Goal: Book appointment/travel/reservation

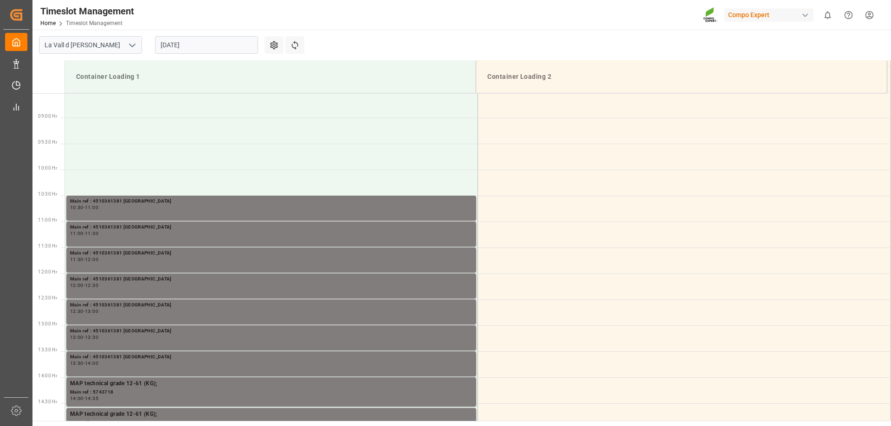
scroll to position [490, 0]
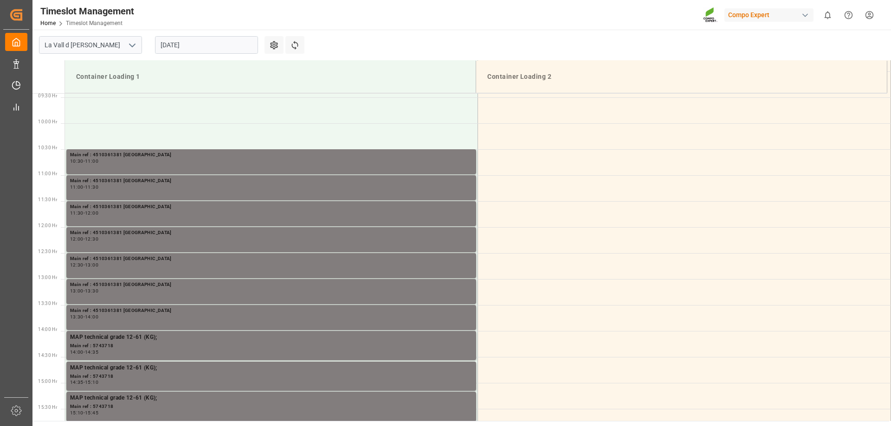
click at [174, 48] on input "[DATE]" at bounding box center [206, 45] width 103 height 18
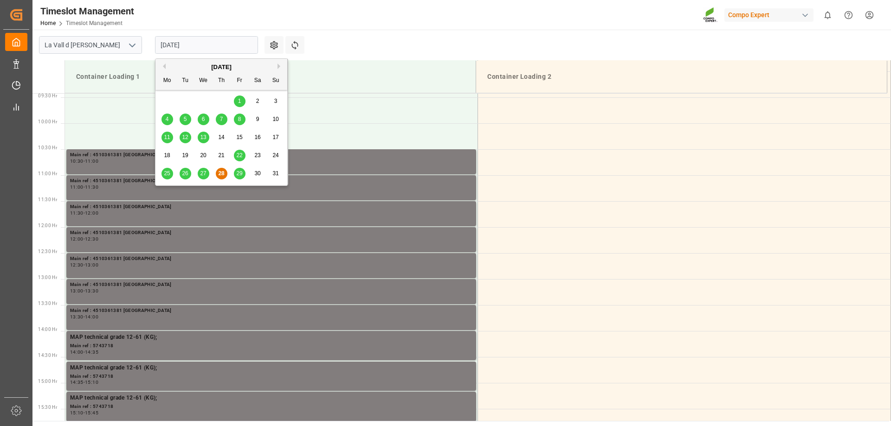
click at [244, 174] on div "29" at bounding box center [240, 173] width 12 height 11
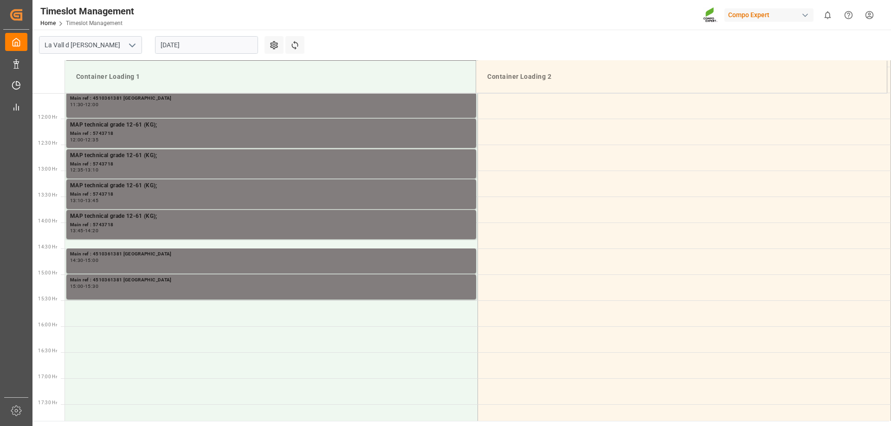
scroll to position [593, 0]
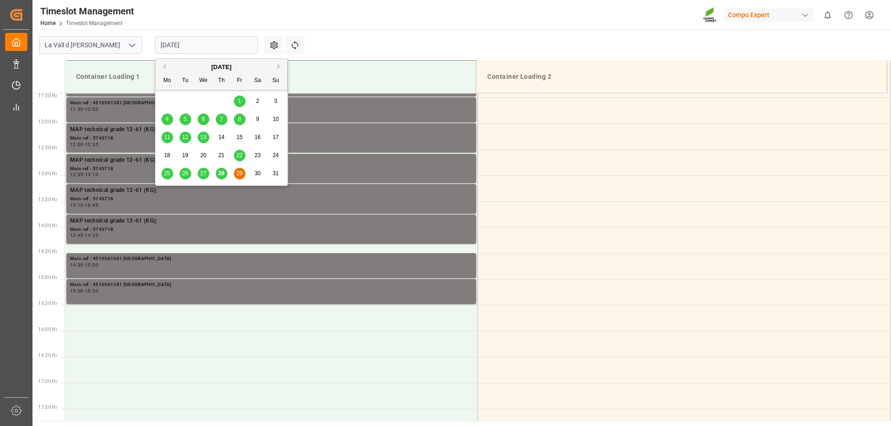
click at [176, 40] on input "[DATE]" at bounding box center [206, 45] width 103 height 18
click at [219, 173] on span "28" at bounding box center [221, 173] width 6 height 6
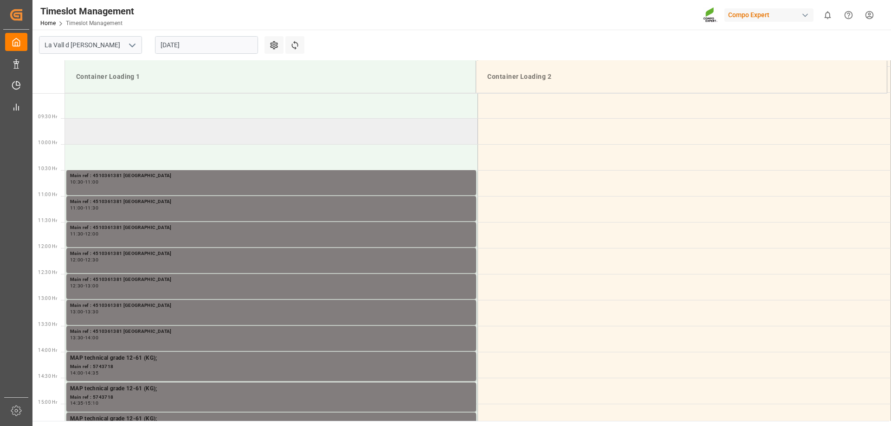
scroll to position [466, 0]
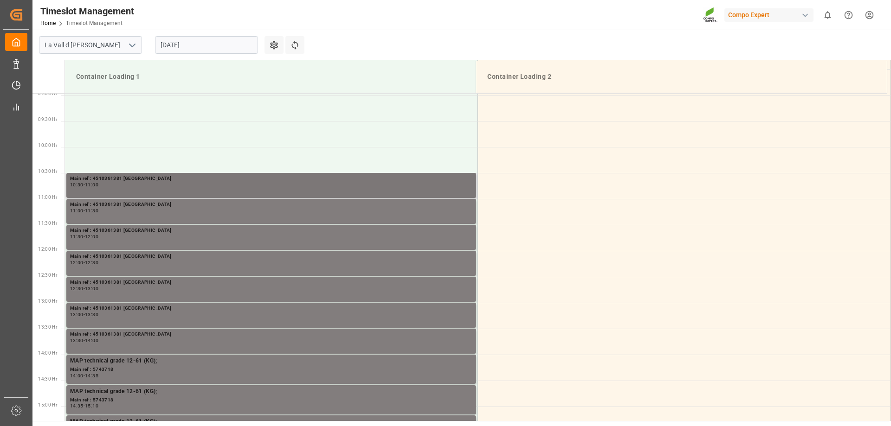
click at [131, 182] on div "Main ref : 4510361381 [GEOGRAPHIC_DATA]" at bounding box center [271, 179] width 402 height 8
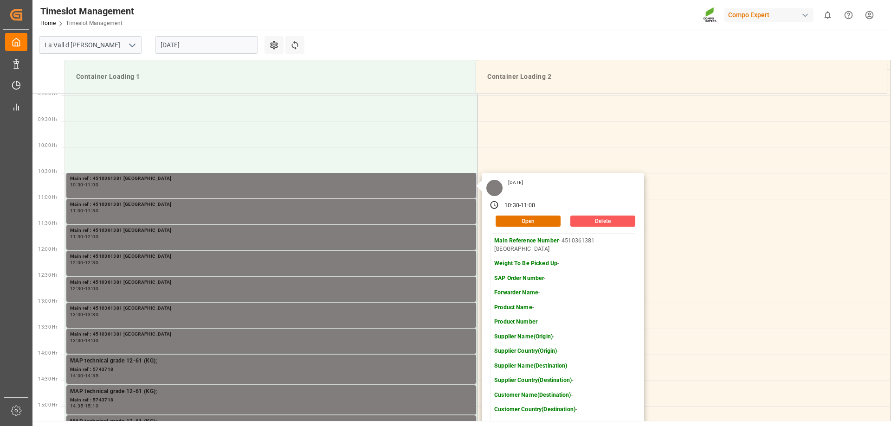
click at [590, 222] on button "Delete" at bounding box center [602, 221] width 65 height 11
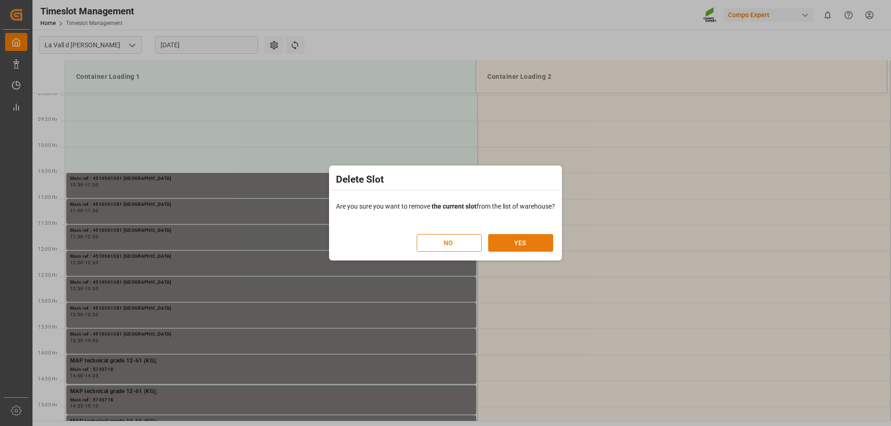
click at [525, 243] on button "YES" at bounding box center [520, 243] width 65 height 18
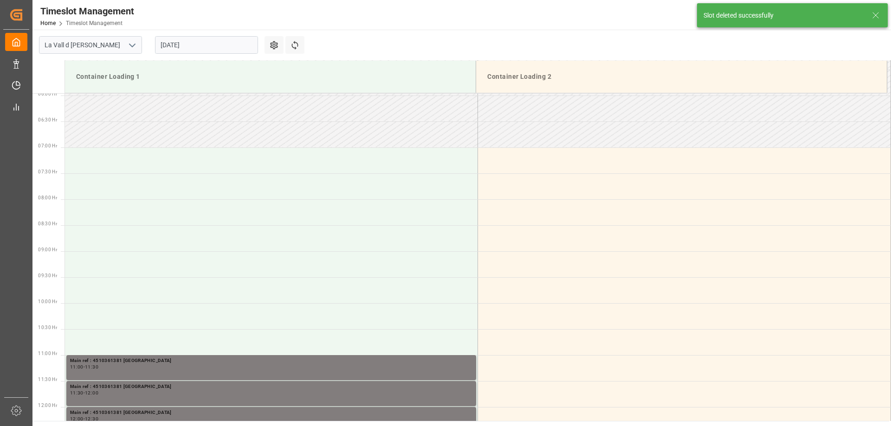
scroll to position [462, 0]
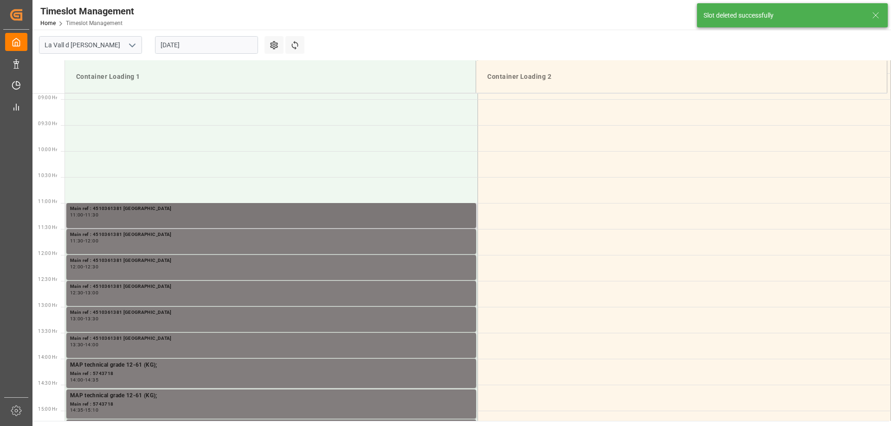
click at [246, 213] on div "11:00 - 11:30" at bounding box center [271, 215] width 402 height 5
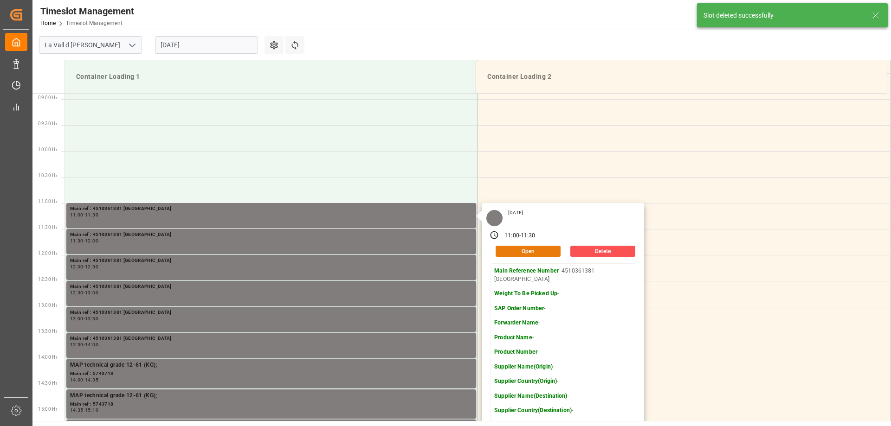
click at [532, 253] on button "Open" at bounding box center [528, 251] width 65 height 11
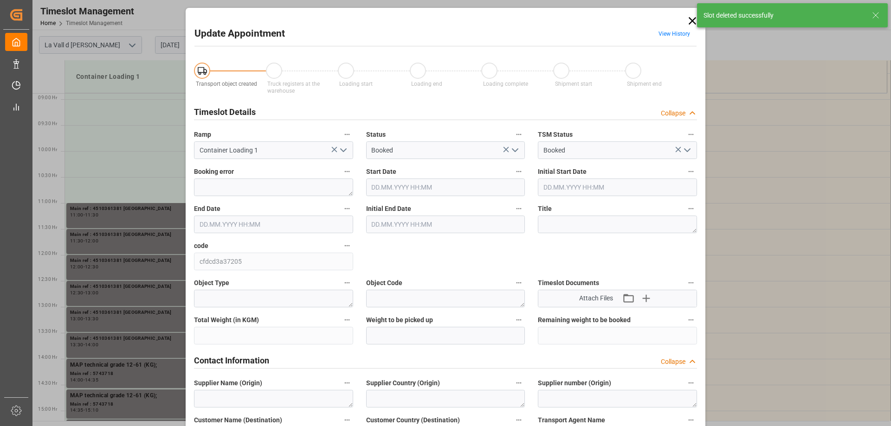
type input "[DATE] 11:00"
type input "[DATE] 11:30"
type input "[DATE] 09:10"
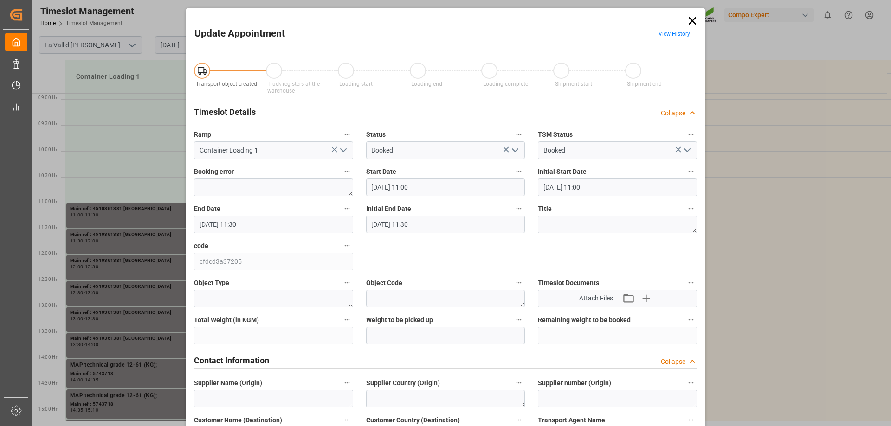
click at [393, 183] on input "[DATE] 11:00" at bounding box center [445, 188] width 159 height 18
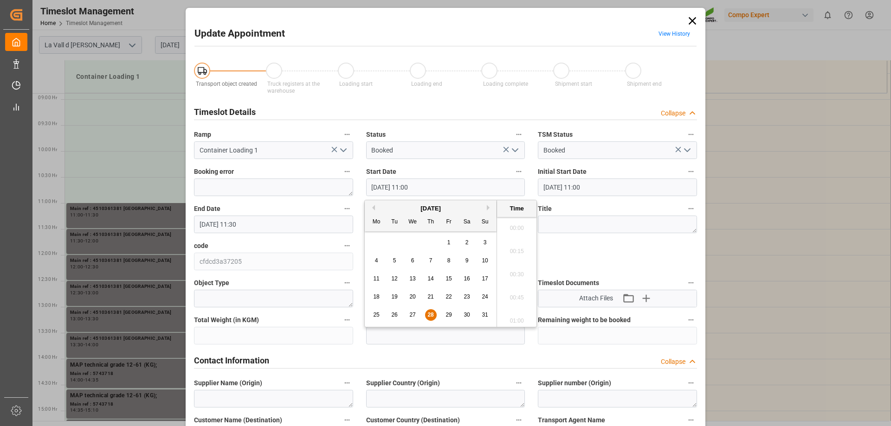
scroll to position [978, 0]
click at [444, 316] on div "29" at bounding box center [449, 315] width 12 height 11
click at [516, 275] on li "15:30" at bounding box center [516, 271] width 39 height 23
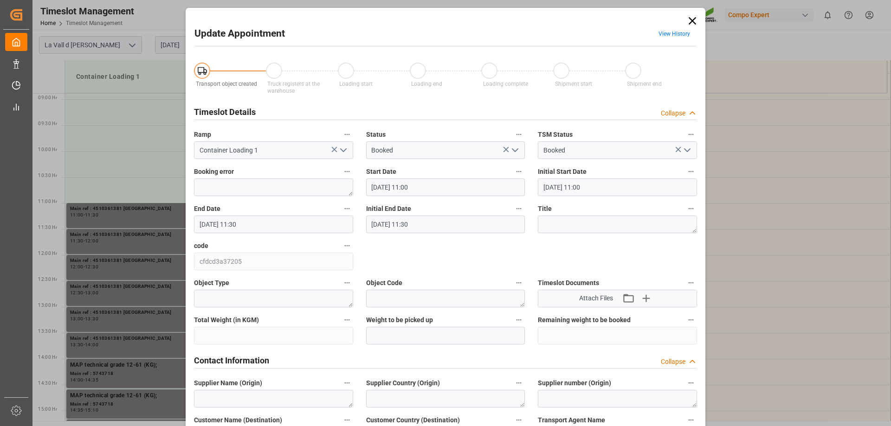
type input "[DATE] 15:30"
click at [212, 224] on input "[DATE] 11:30" at bounding box center [273, 225] width 159 height 18
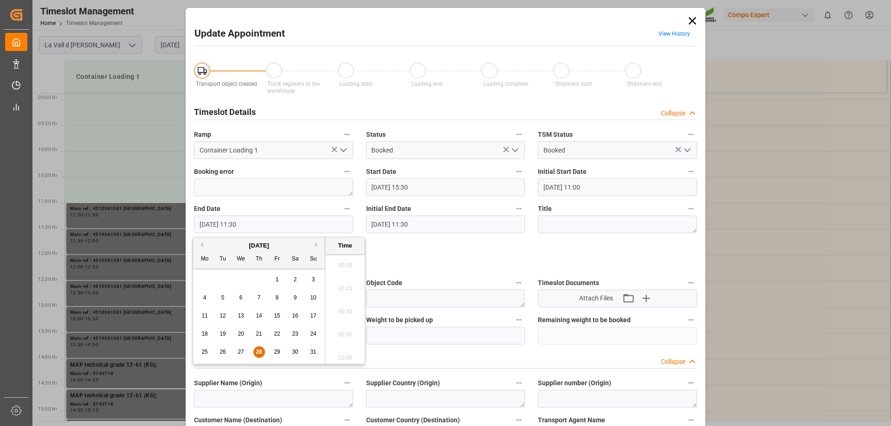
scroll to position [1024, 0]
click at [275, 354] on span "29" at bounding box center [277, 352] width 6 height 6
type input "[DATE] 11:30"
click at [415, 183] on input "[DATE] 15:30" at bounding box center [445, 188] width 159 height 18
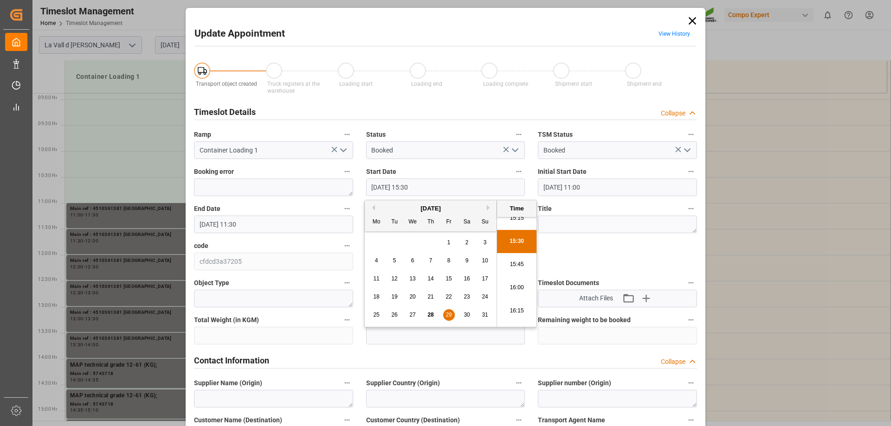
scroll to position [1442, 0]
click at [522, 276] on li "16:00" at bounding box center [516, 271] width 39 height 23
type input "[DATE] 16:00"
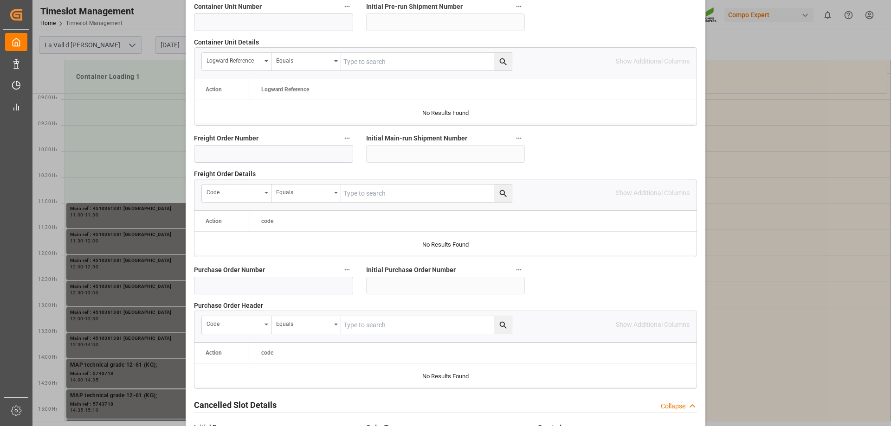
scroll to position [861, 0]
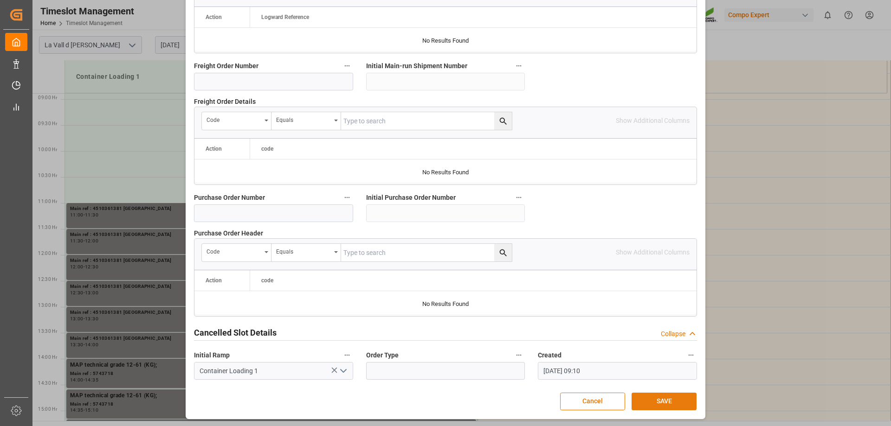
click at [671, 395] on button "SAVE" at bounding box center [664, 402] width 65 height 18
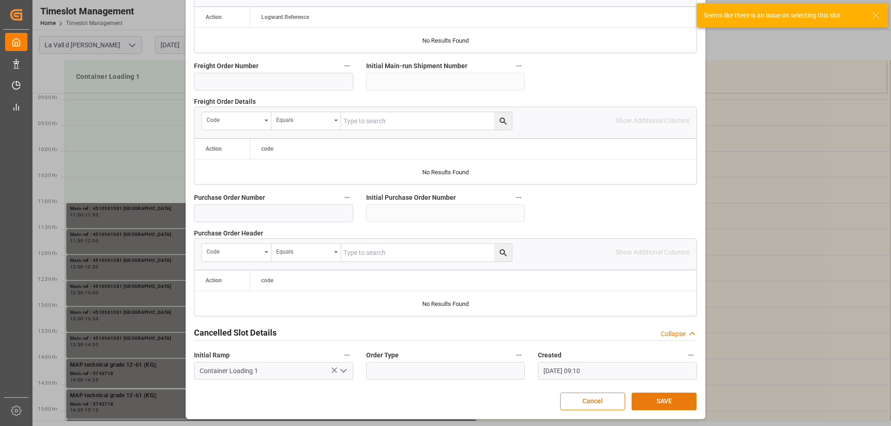
click at [643, 404] on button "SAVE" at bounding box center [664, 402] width 65 height 18
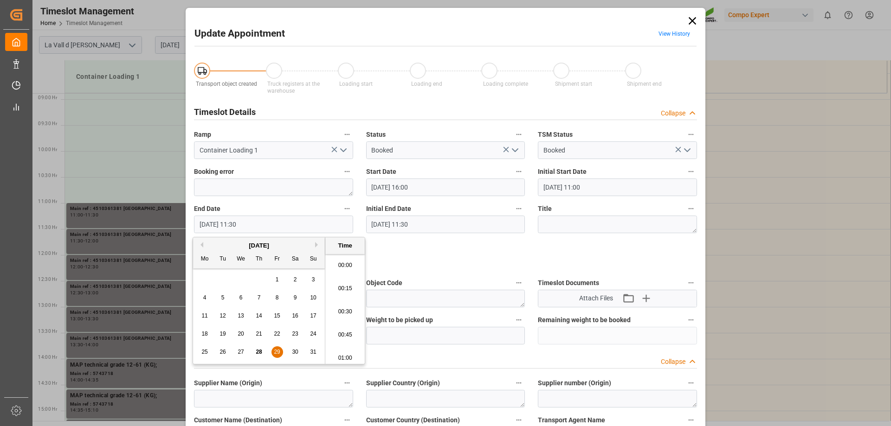
scroll to position [1024, 0]
click at [261, 223] on input "[DATE] 11:30" at bounding box center [273, 225] width 159 height 18
click at [274, 352] on span "29" at bounding box center [277, 352] width 6 height 6
click at [353, 354] on li "16:30" at bounding box center [344, 355] width 39 height 23
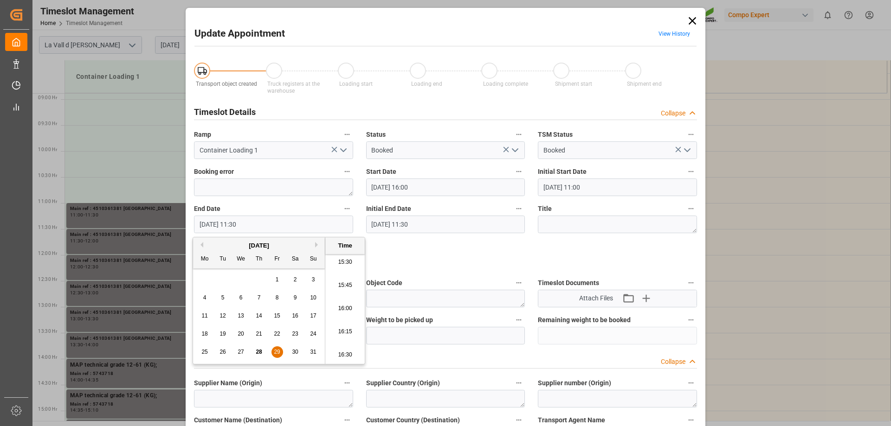
type input "[DATE] 16:30"
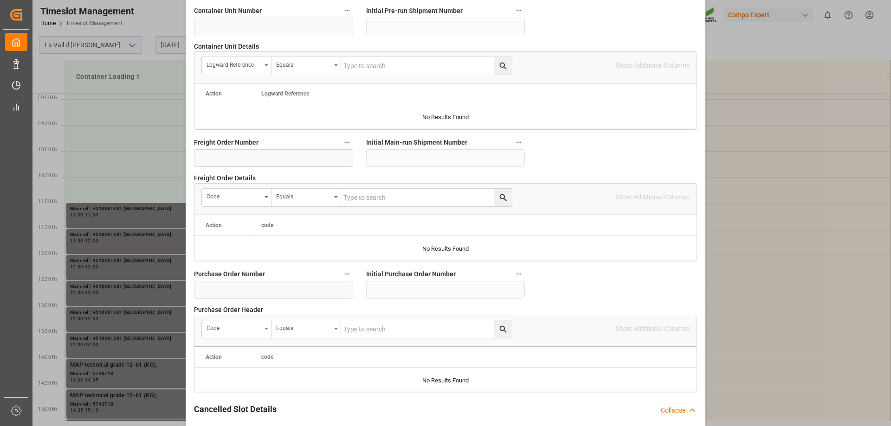
scroll to position [861, 0]
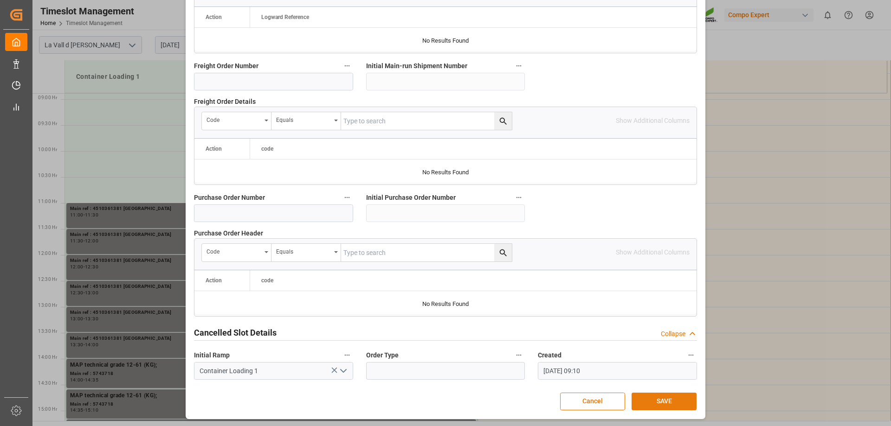
click at [655, 407] on button "SAVE" at bounding box center [664, 402] width 65 height 18
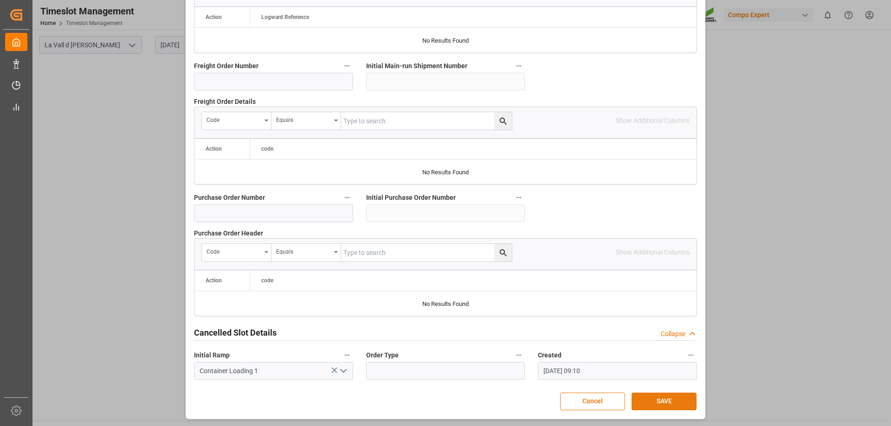
click at [655, 401] on button "SAVE" at bounding box center [664, 402] width 65 height 18
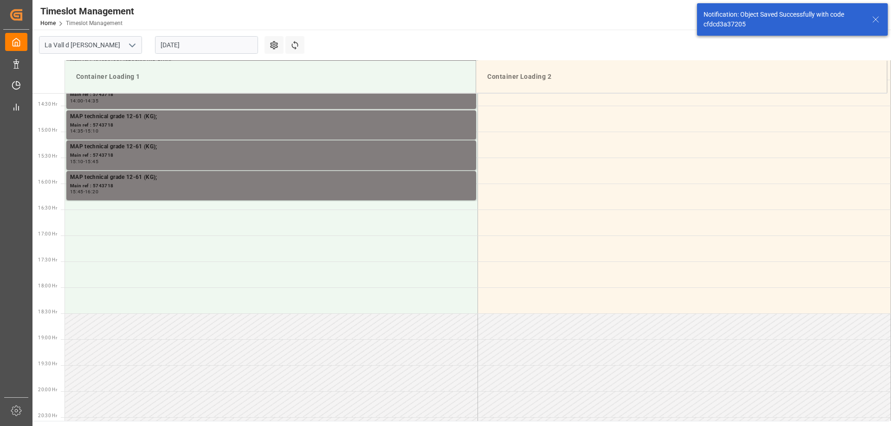
scroll to position [774, 0]
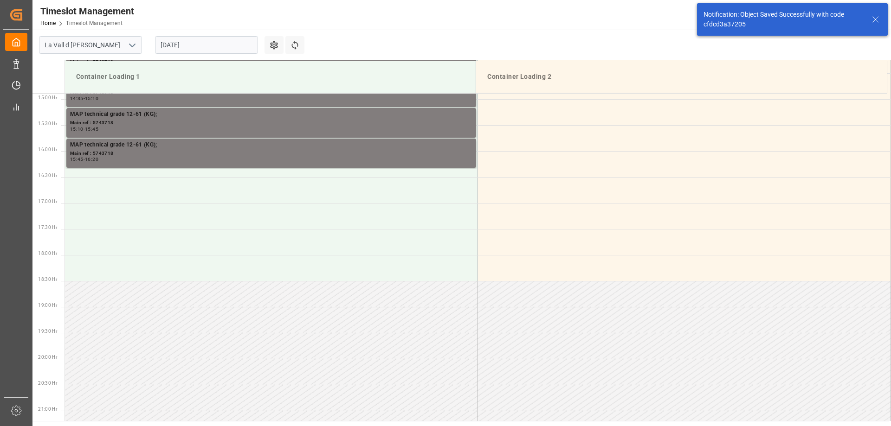
click at [876, 21] on icon at bounding box center [875, 19] width 11 height 11
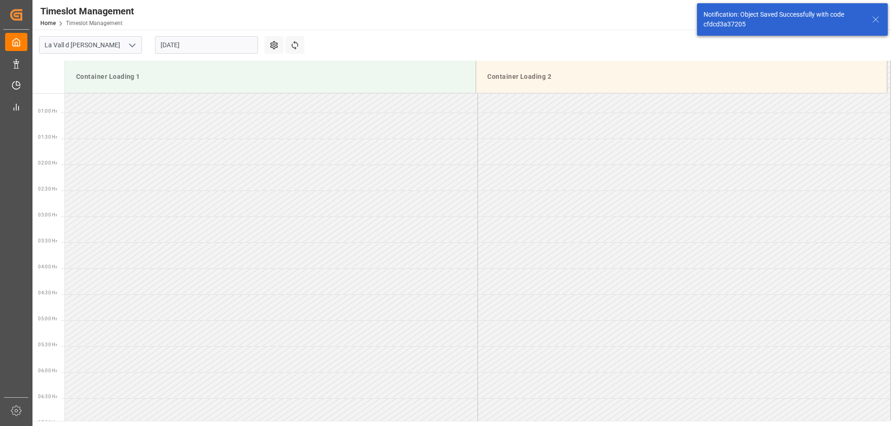
scroll to position [46, 0]
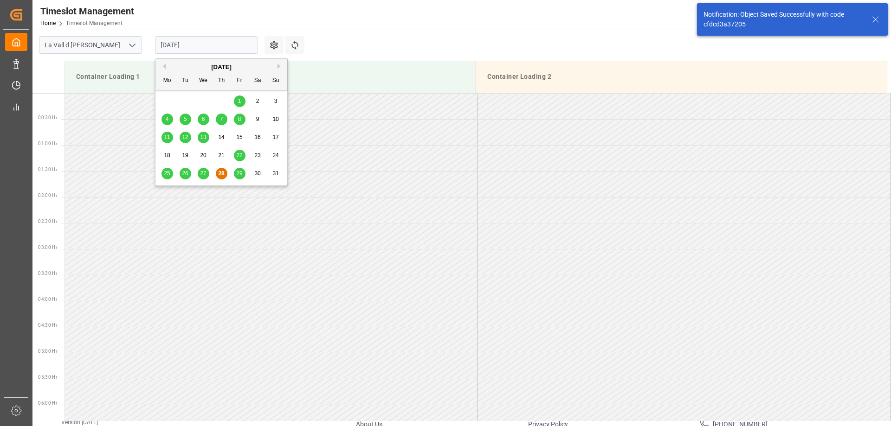
click at [249, 53] on input "[DATE]" at bounding box center [206, 45] width 103 height 18
click at [244, 171] on div "29" at bounding box center [240, 173] width 12 height 11
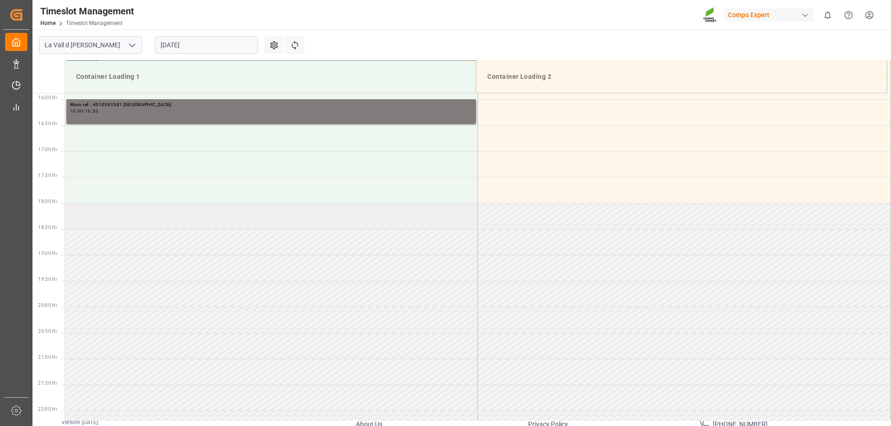
scroll to position [593, 0]
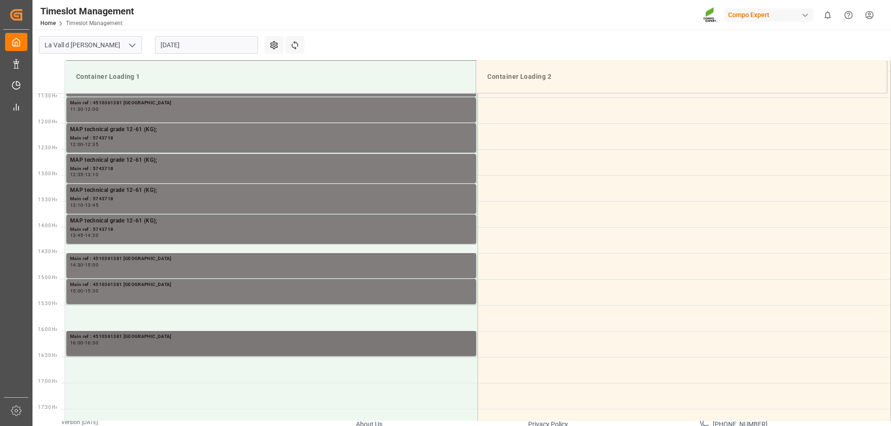
click at [175, 342] on div "16:00 - 16:30" at bounding box center [271, 343] width 402 height 5
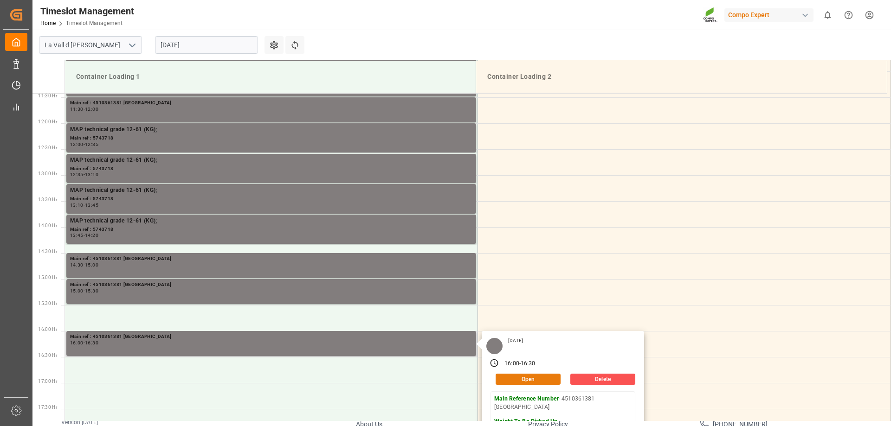
click at [537, 380] on button "Open" at bounding box center [528, 379] width 65 height 11
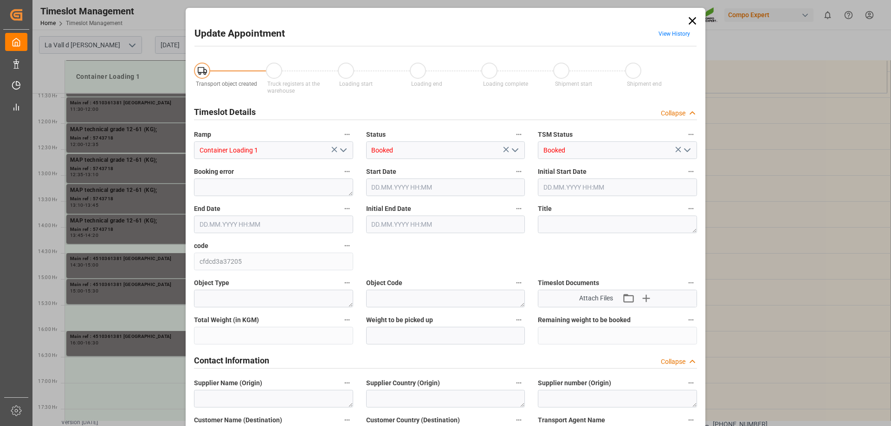
type input "[DATE] 16:00"
type input "[DATE] 11:00"
type input "[DATE] 16:30"
type input "[DATE] 11:30"
type input "[DATE] 09:10"
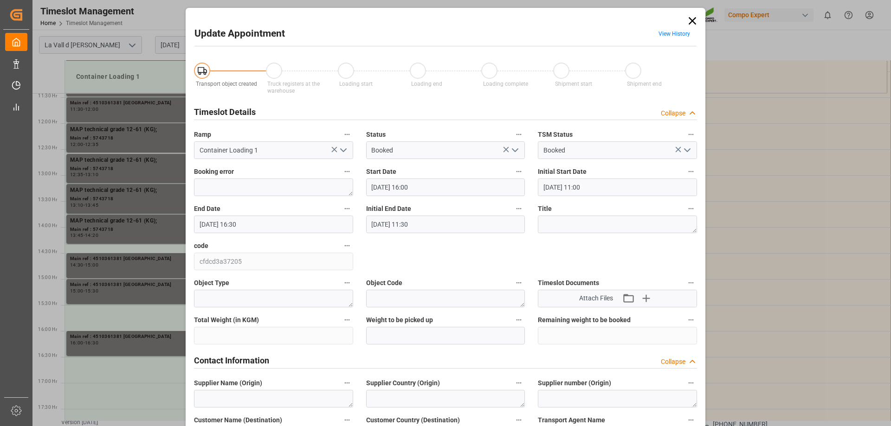
click at [388, 187] on input "[DATE] 16:00" at bounding box center [445, 188] width 159 height 18
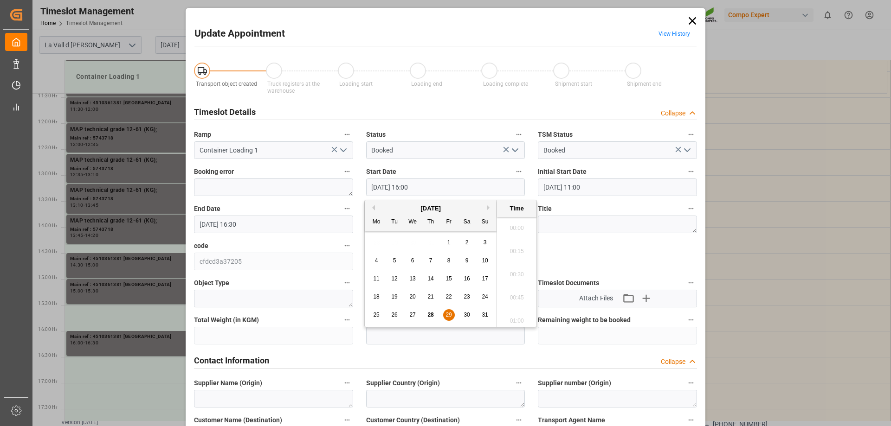
scroll to position [1442, 0]
click at [451, 317] on span "29" at bounding box center [448, 315] width 6 height 6
drag, startPoint x: 516, startPoint y: 229, endPoint x: 436, endPoint y: 225, distance: 80.4
click at [516, 228] on li "15:30" at bounding box center [516, 225] width 39 height 23
type input "[DATE] 15:30"
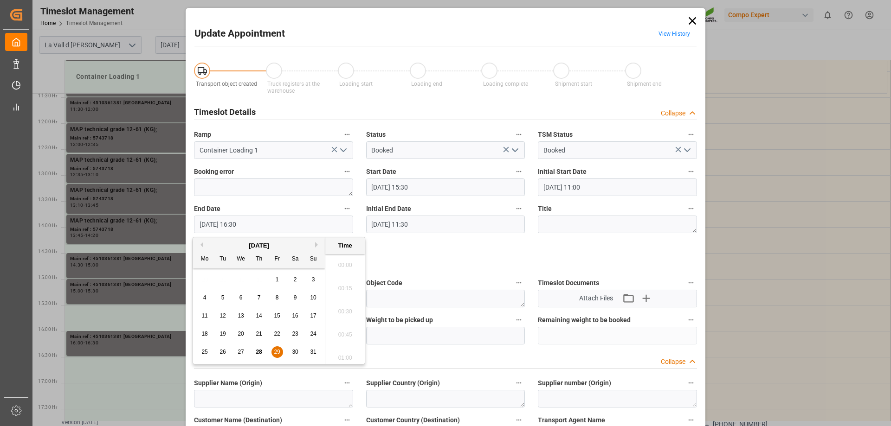
click at [268, 231] on input "[DATE] 16:30" at bounding box center [273, 225] width 159 height 18
click at [273, 356] on div "29" at bounding box center [277, 352] width 12 height 11
click at [338, 272] on li "16:00" at bounding box center [344, 262] width 39 height 23
type input "[DATE] 16:00"
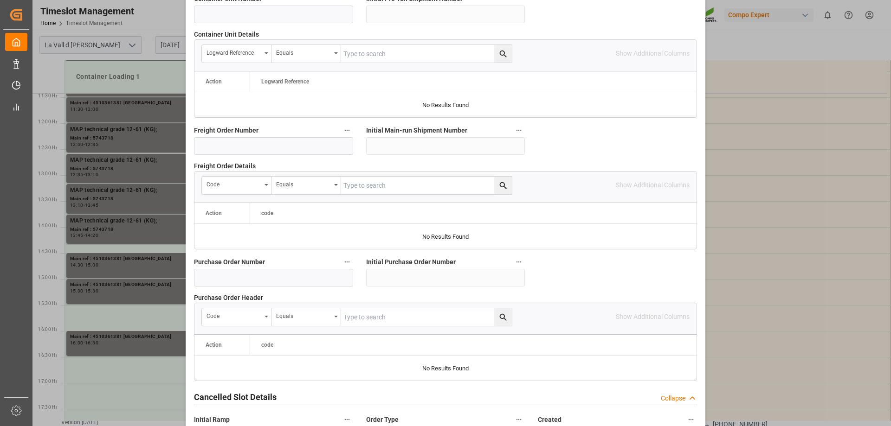
scroll to position [861, 0]
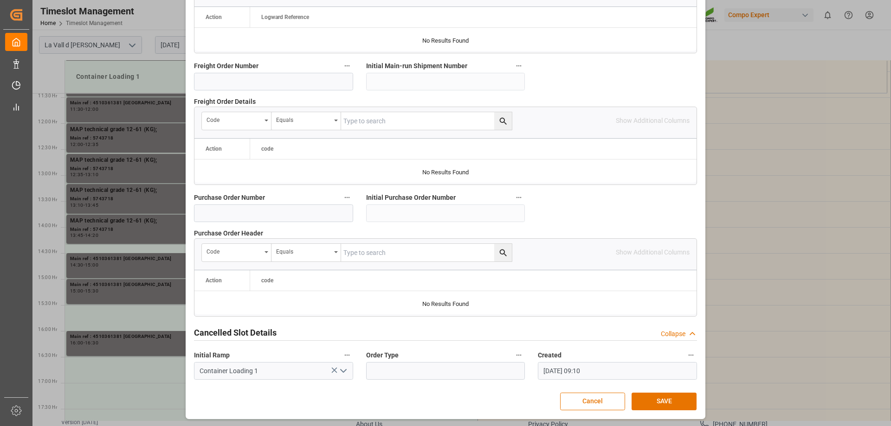
click at [669, 394] on button "SAVE" at bounding box center [664, 402] width 65 height 18
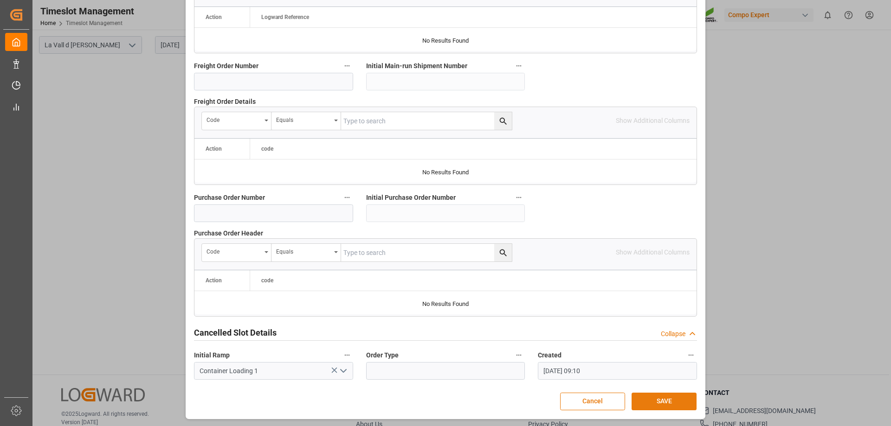
click at [668, 396] on button "SAVE" at bounding box center [664, 402] width 65 height 18
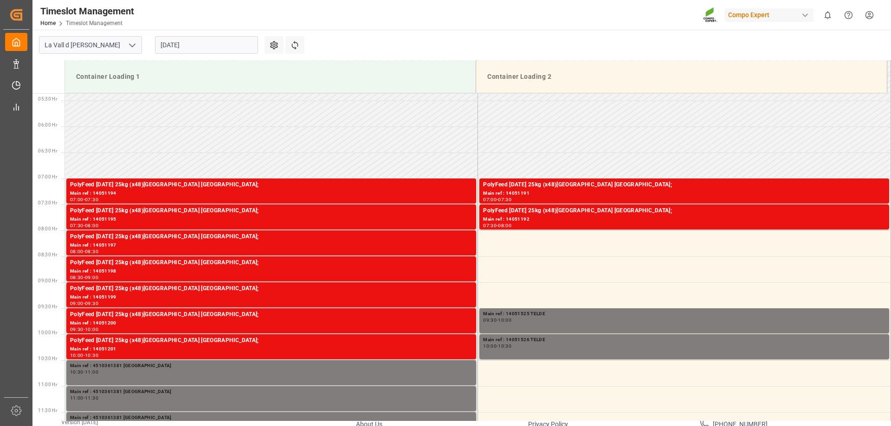
scroll to position [278, 0]
